Goal: Information Seeking & Learning: Learn about a topic

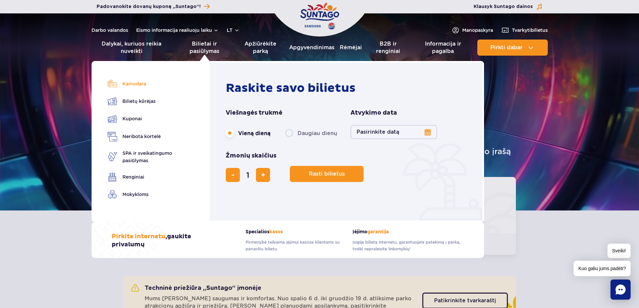
click at [131, 83] on font "Kainodara" at bounding box center [134, 83] width 24 height 5
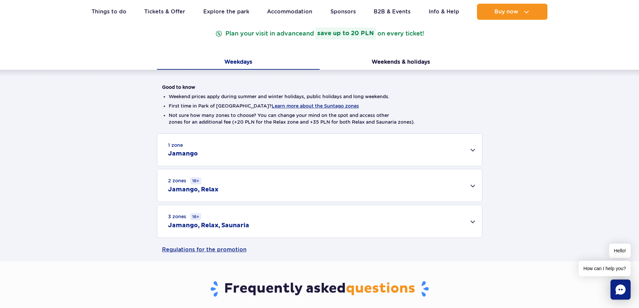
scroll to position [101, 0]
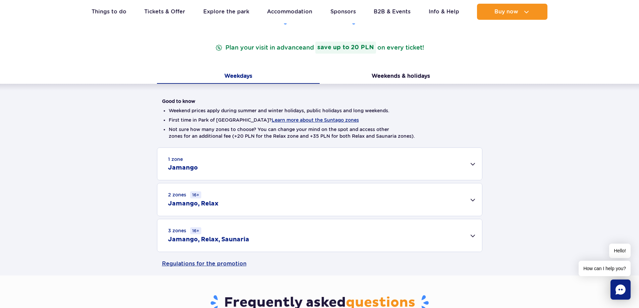
click at [474, 164] on div "1 zone Jamango" at bounding box center [319, 164] width 325 height 32
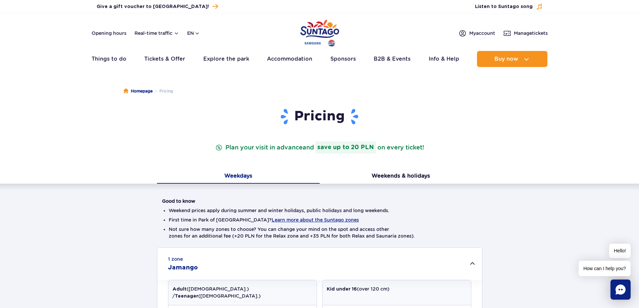
scroll to position [0, 0]
